Goal: Task Accomplishment & Management: Complete application form

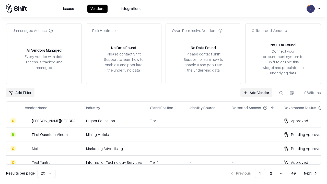
click at [256, 92] on link "Add Vendor" at bounding box center [256, 92] width 32 height 9
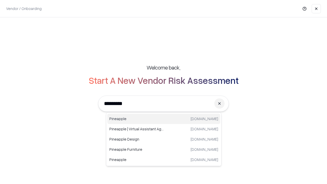
click at [164, 119] on div "Pineapple [DOMAIN_NAME]" at bounding box center [163, 119] width 113 height 10
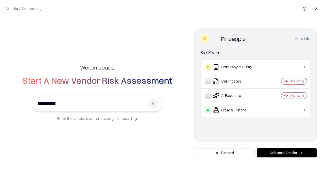
type input "*********"
click at [286, 153] on button "Onboard Vendor" at bounding box center [286, 152] width 60 height 9
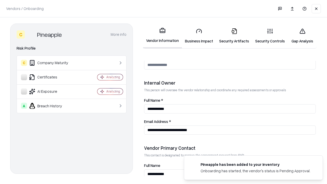
scroll to position [264, 0]
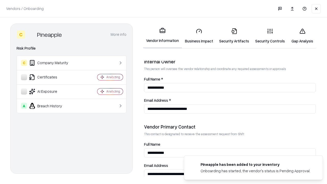
click at [199, 36] on link "Business Impact" at bounding box center [199, 36] width 34 height 24
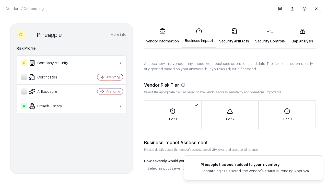
click at [234, 36] on link "Security Artifacts" at bounding box center [234, 36] width 36 height 24
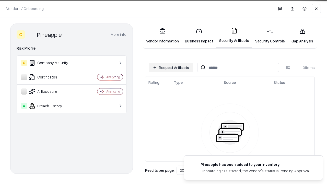
click at [171, 67] on button "Request Artifacts" at bounding box center [171, 67] width 44 height 9
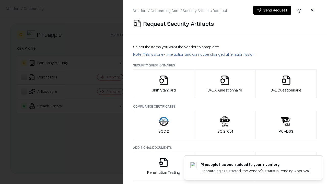
click at [163, 84] on icon "button" at bounding box center [163, 80] width 10 height 10
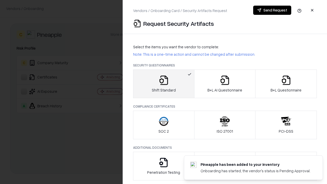
click at [272, 10] on button "Send Request" at bounding box center [272, 10] width 38 height 9
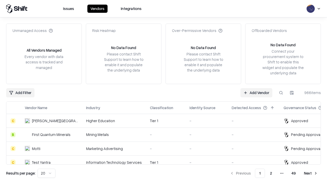
click at [281, 92] on button at bounding box center [280, 92] width 9 height 9
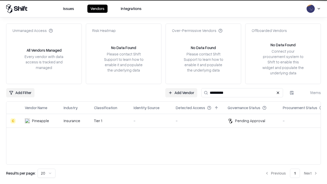
type input "*********"
click at [166, 120] on div "-" at bounding box center [150, 120] width 34 height 5
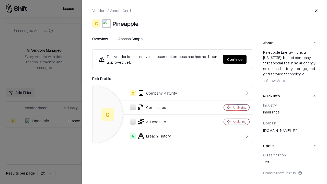
click at [235, 59] on button "Continue" at bounding box center [234, 59] width 23 height 9
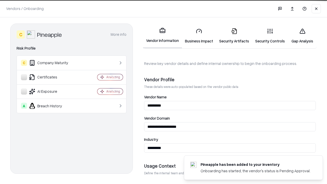
click at [234, 36] on link "Security Artifacts" at bounding box center [234, 36] width 36 height 24
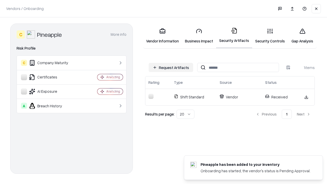
click at [302, 36] on link "Gap Analysis" at bounding box center [302, 36] width 29 height 24
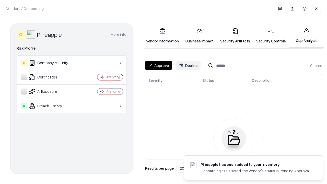
click at [158, 65] on button "Approve" at bounding box center [158, 65] width 27 height 9
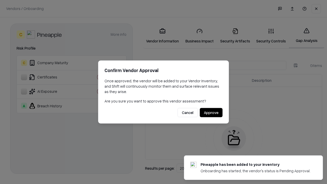
click at [211, 112] on button "Approve" at bounding box center [211, 112] width 23 height 9
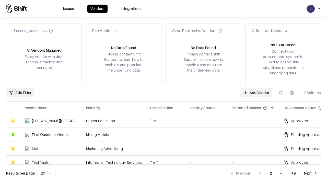
type input "*********"
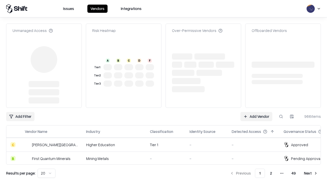
click at [256, 112] on link "Add Vendor" at bounding box center [256, 116] width 32 height 9
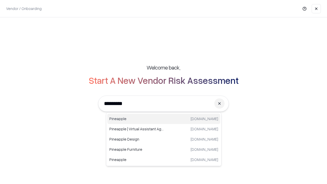
click at [164, 119] on div "Pineapple pineappleenergy.com" at bounding box center [163, 119] width 113 height 10
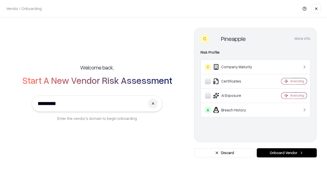
type input "*********"
click at [286, 153] on button "Onboard Vendor" at bounding box center [286, 152] width 60 height 9
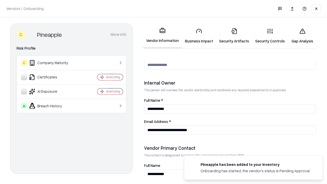
scroll to position [264, 0]
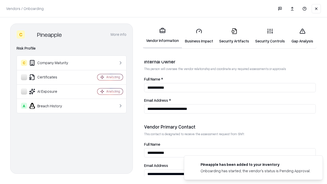
click at [302, 36] on link "Gap Analysis" at bounding box center [302, 36] width 29 height 24
